Goal: Task Accomplishment & Management: Use online tool/utility

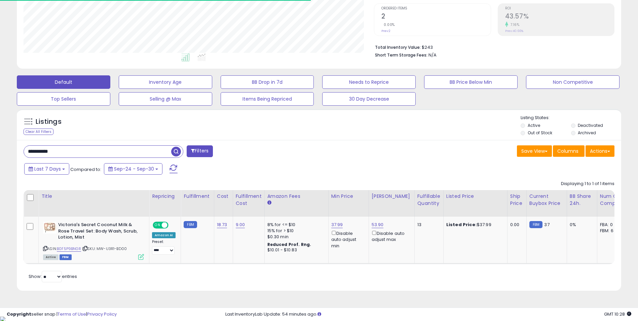
scroll to position [138, 351]
click at [0, 155] on html "Unable to login Retrieving listings data.. has not yet accepted the Terms of Us…" at bounding box center [319, 23] width 638 height 321
drag, startPoint x: 23, startPoint y: 154, endPoint x: 88, endPoint y: 146, distance: 66.1
click at [88, 146] on input "**********" at bounding box center [97, 152] width 147 height 12
drag, startPoint x: 75, startPoint y: 151, endPoint x: -1, endPoint y: 150, distance: 76.4
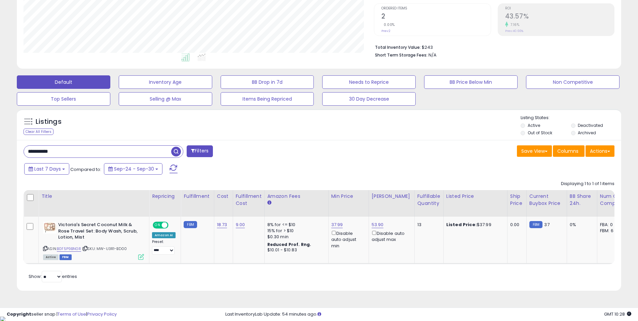
click at [0, 150] on html "Unable to login Retrieving listings data.. has not yet accepted the Terms of Us…" at bounding box center [319, 23] width 638 height 321
paste input "text"
type input "**********"
click at [175, 154] on span "button" at bounding box center [176, 152] width 10 height 10
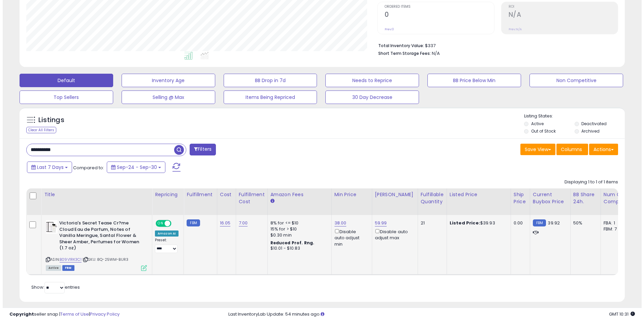
scroll to position [149, 0]
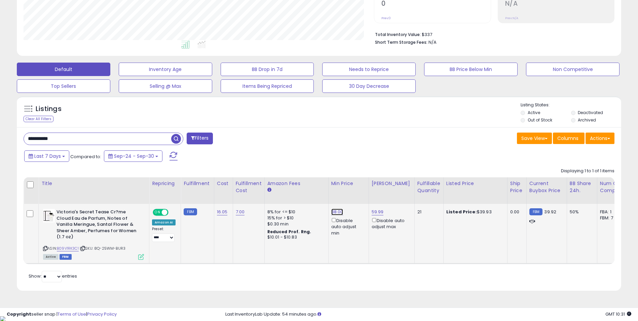
click at [334, 213] on link "38.00" at bounding box center [338, 212] width 12 height 7
drag, startPoint x: 312, startPoint y: 187, endPoint x: 263, endPoint y: 187, distance: 48.5
click at [263, 187] on table "Title Repricing" at bounding box center [504, 220] width 960 height 86
type input "*****"
click at [356, 189] on icon "submit" at bounding box center [354, 188] width 4 height 4
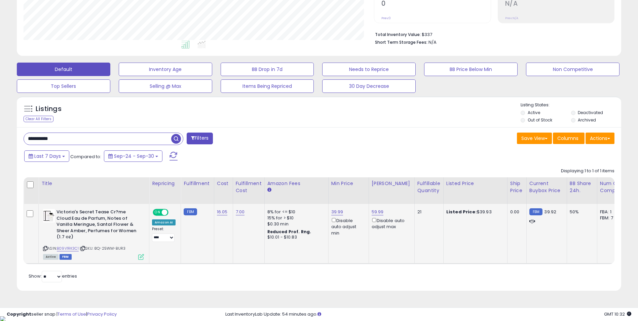
click at [141, 258] on icon at bounding box center [141, 257] width 6 height 6
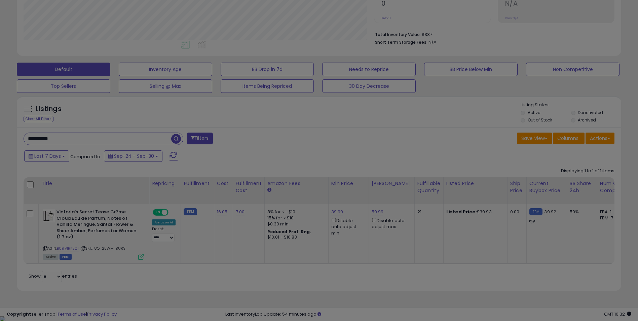
scroll to position [138, 354]
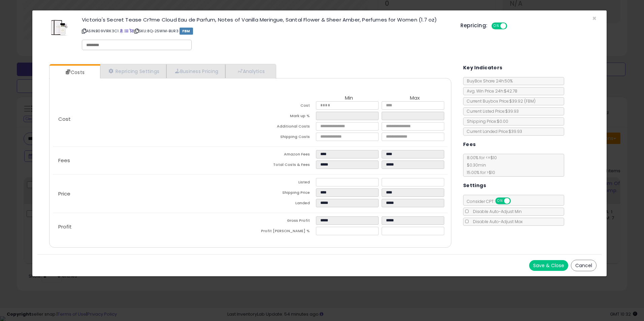
click at [592, 266] on button "Cancel" at bounding box center [583, 265] width 26 height 11
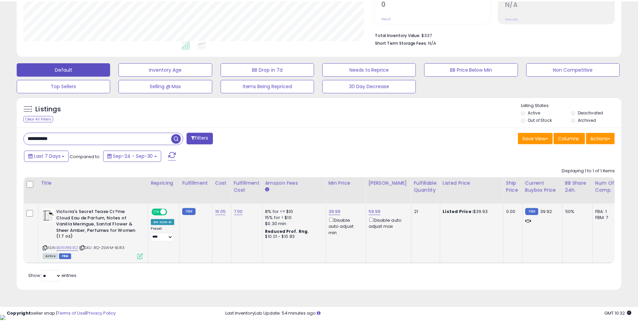
scroll to position [336427, 336215]
